Goal: Check status

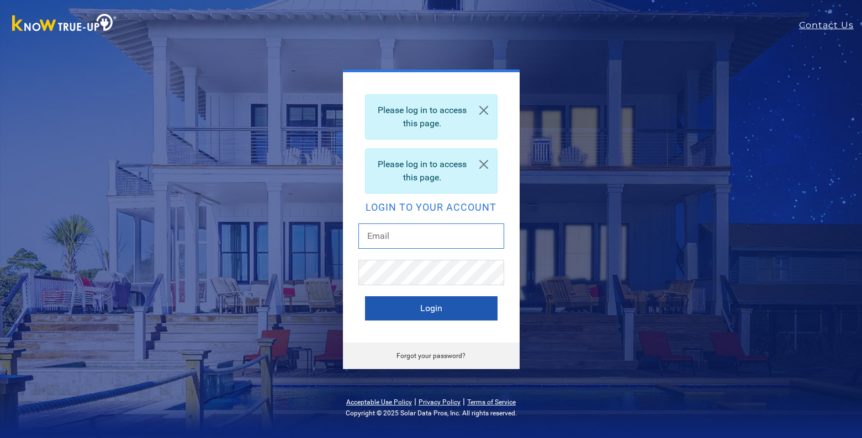
type input "mjharris1334@gmail.com"
click at [449, 307] on button "Login" at bounding box center [431, 309] width 133 height 24
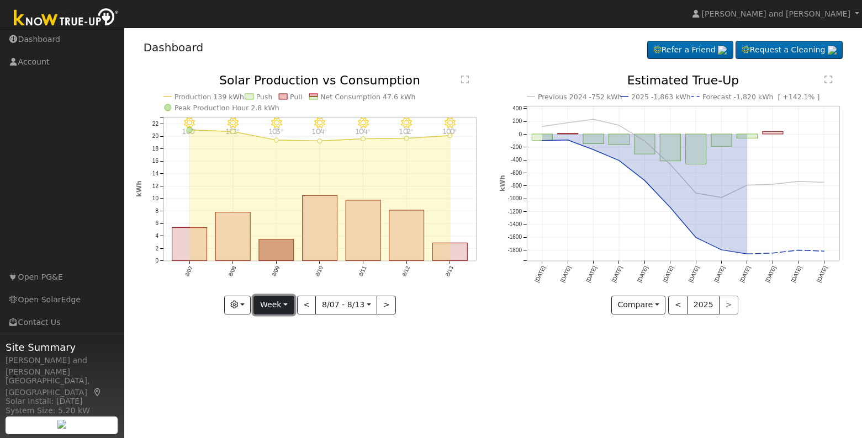
click at [270, 302] on button "Week" at bounding box center [273, 305] width 40 height 19
click at [247, 303] on button "button" at bounding box center [237, 305] width 27 height 19
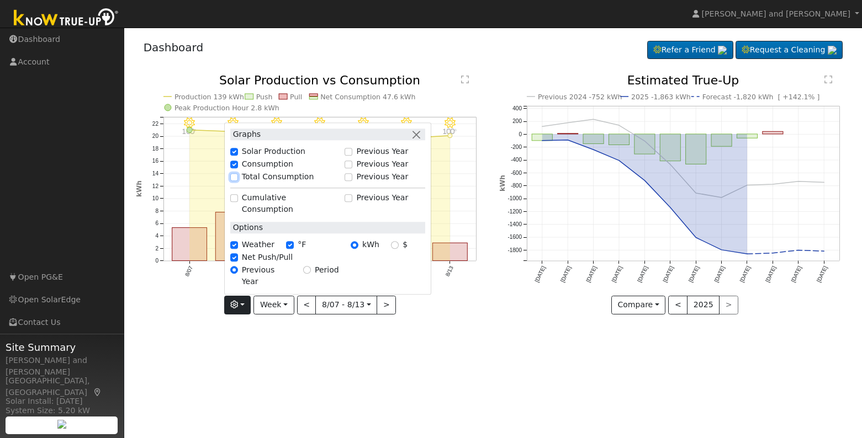
click at [237, 181] on input "Total Consumption" at bounding box center [234, 177] width 8 height 8
checkbox input "true"
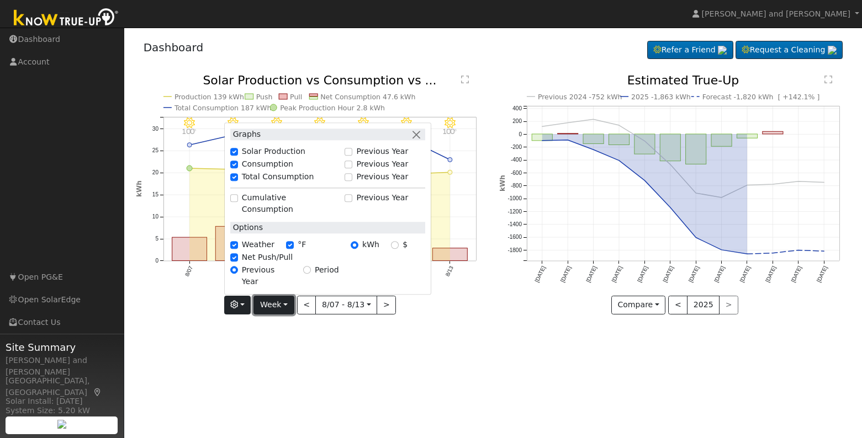
click at [278, 309] on button "Week" at bounding box center [273, 305] width 40 height 19
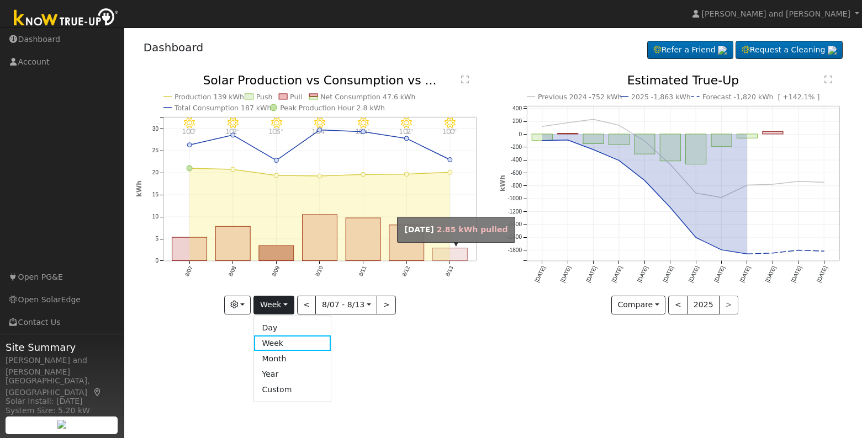
click at [444, 256] on rect "onclick=""" at bounding box center [450, 255] width 35 height 13
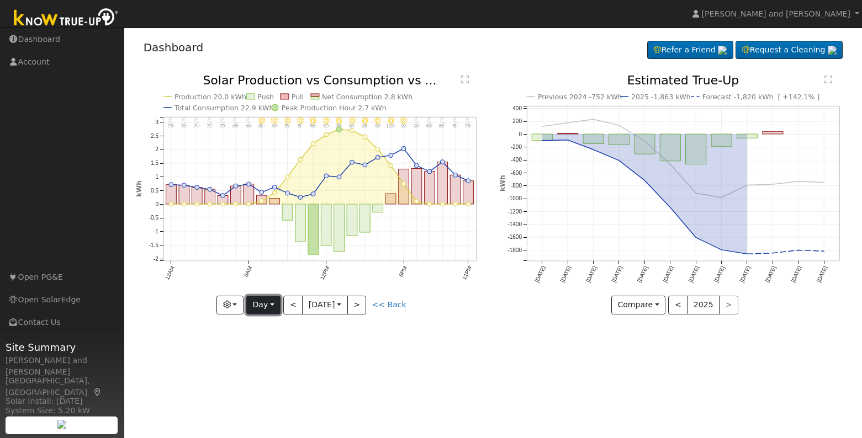
click at [273, 303] on button "Day" at bounding box center [263, 305] width 34 height 19
click at [278, 356] on link "Month" at bounding box center [285, 358] width 77 height 15
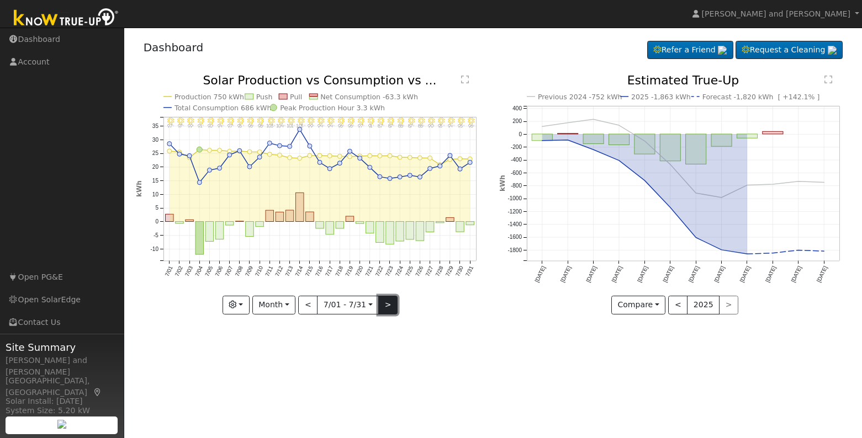
click at [390, 304] on button ">" at bounding box center [387, 305] width 19 height 19
type input "[DATE]"
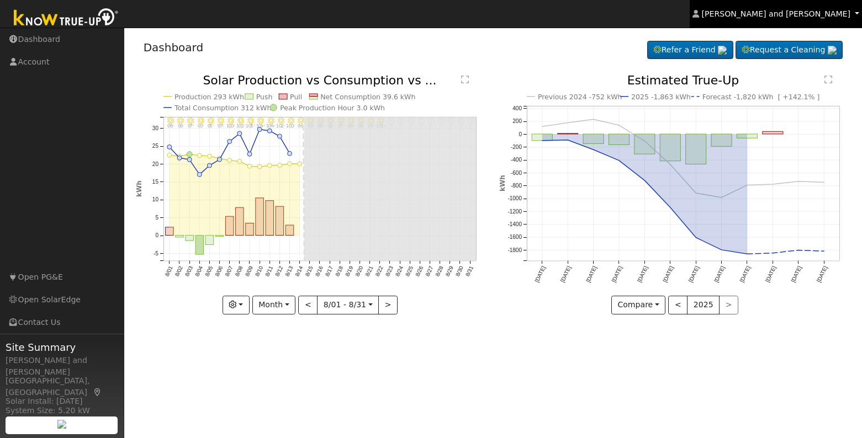
click at [814, 8] on link "[PERSON_NAME] and [PERSON_NAME]" at bounding box center [776, 14] width 172 height 28
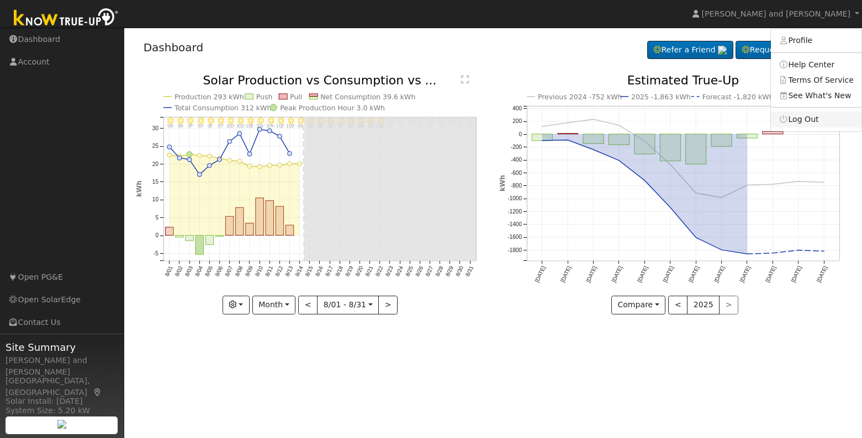
click at [805, 115] on link "Log Out" at bounding box center [816, 119] width 91 height 15
